Goal: Information Seeking & Learning: Learn about a topic

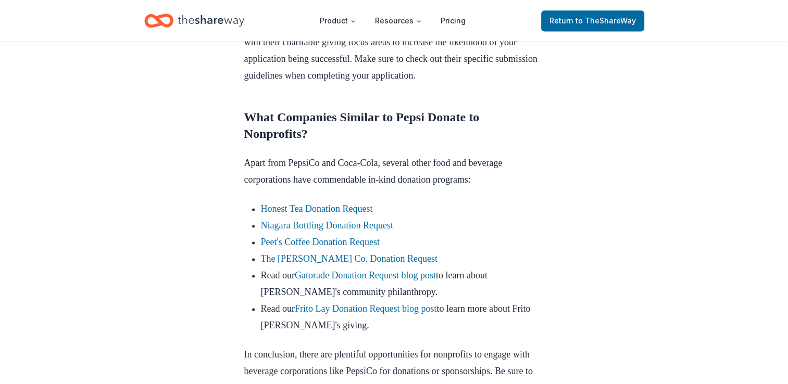
scroll to position [1479, 0]
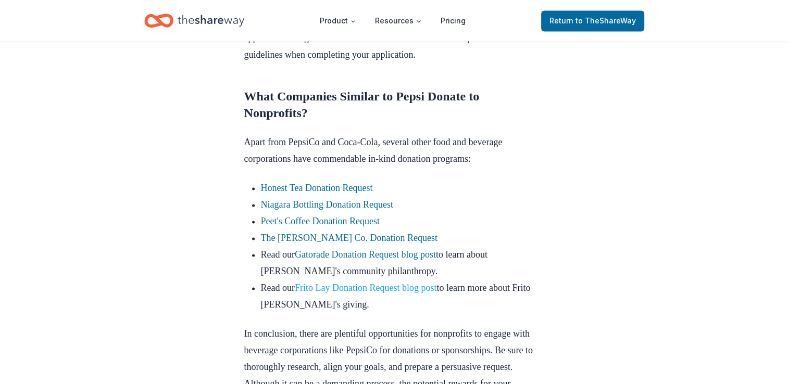
click at [316, 283] on link "Frito Lay Donation Request blog post" at bounding box center [366, 288] width 142 height 10
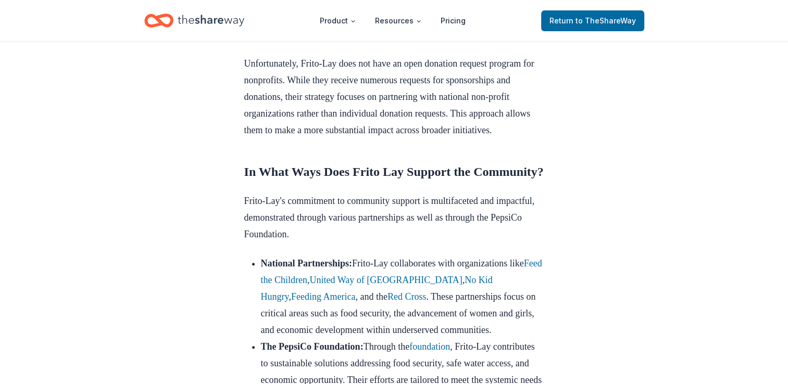
scroll to position [458, 0]
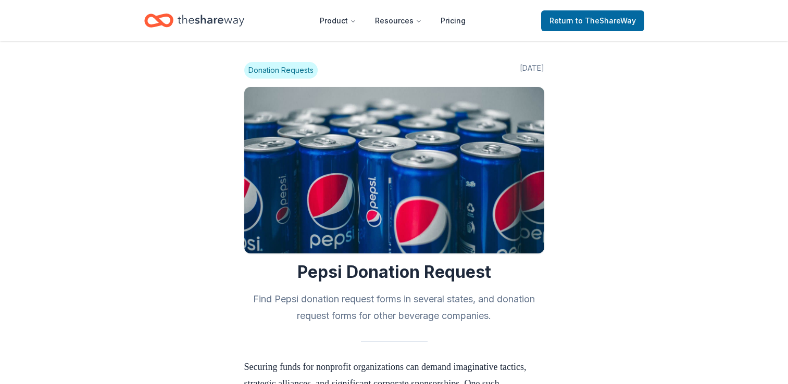
scroll to position [1479, 0]
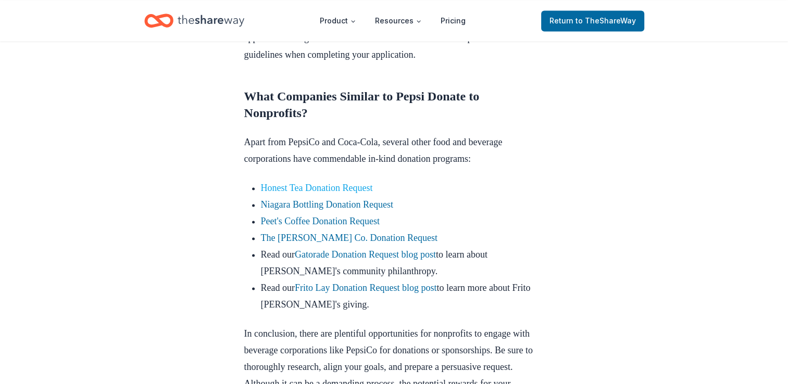
click at [342, 183] on link "Honest Tea Donation Request" at bounding box center [317, 188] width 112 height 10
click at [356, 183] on link "Honest Tea Donation Request" at bounding box center [317, 188] width 112 height 10
